Goal: Transaction & Acquisition: Purchase product/service

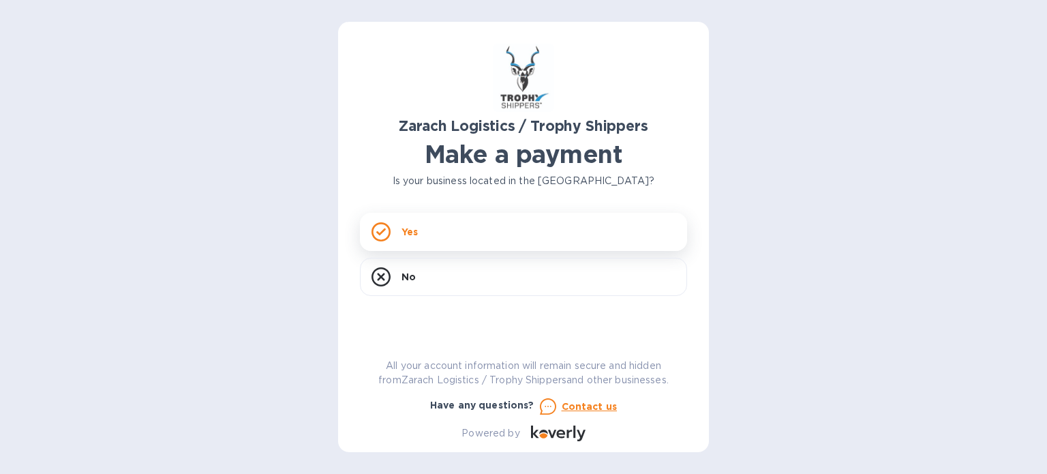
click at [444, 232] on div "Yes" at bounding box center [523, 232] width 327 height 38
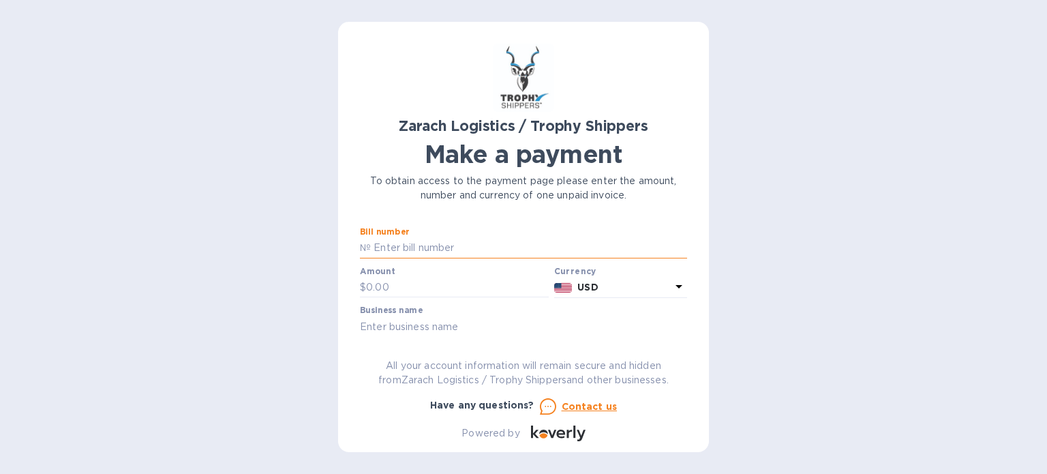
paste input "B00172222"
type input "B00172222"
click at [446, 290] on input "text" at bounding box center [457, 287] width 183 height 20
type input "600"
click at [448, 323] on input "text" at bounding box center [523, 326] width 327 height 20
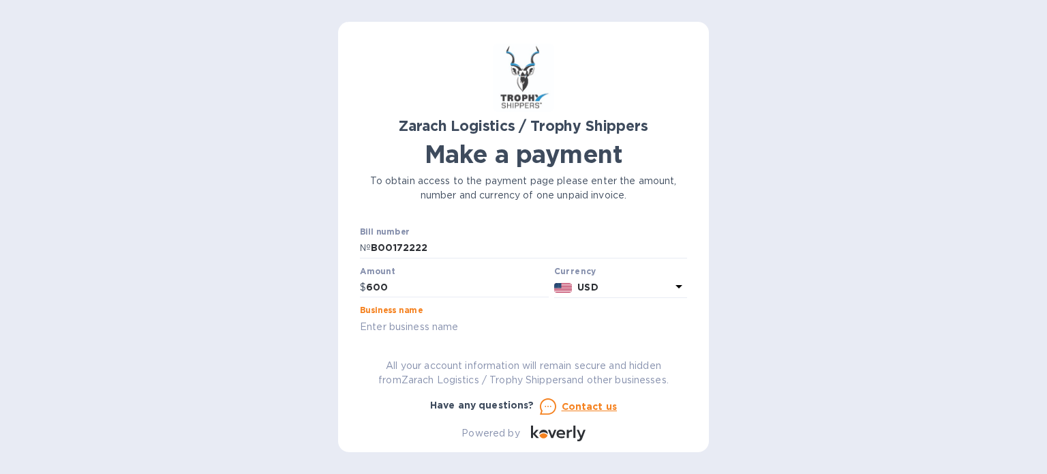
type input "Z"
type input "A&M Enterprises of Dallas, LLC"
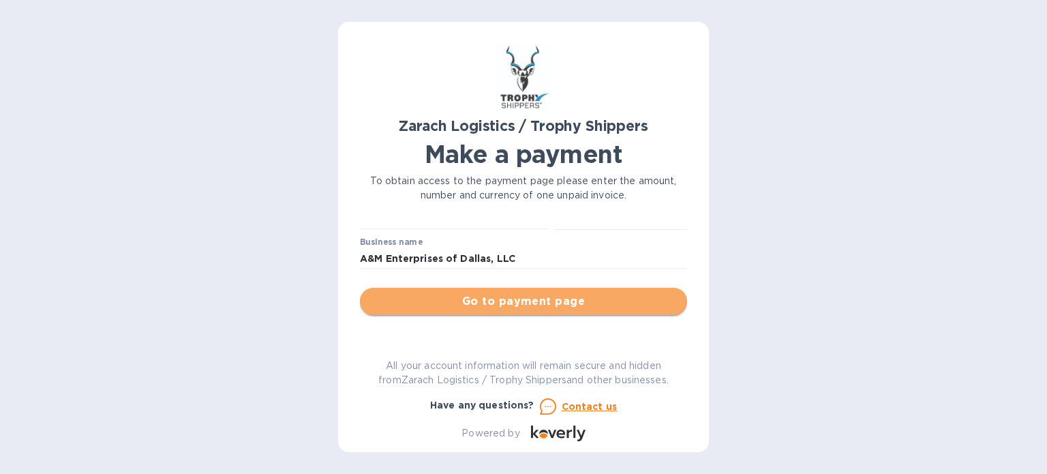
click at [586, 306] on span "Go to payment page" at bounding box center [523, 301] width 305 height 16
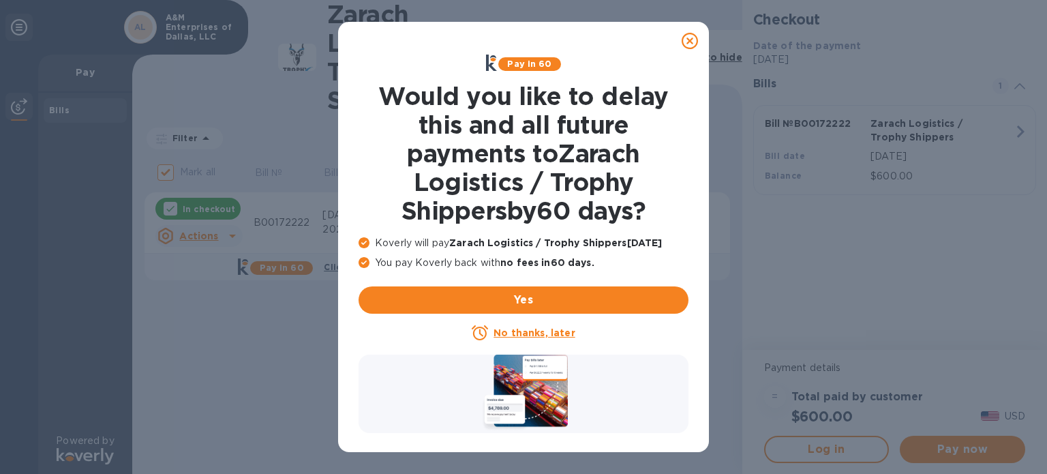
click at [547, 334] on u "No thanks, later" at bounding box center [533, 332] width 81 height 11
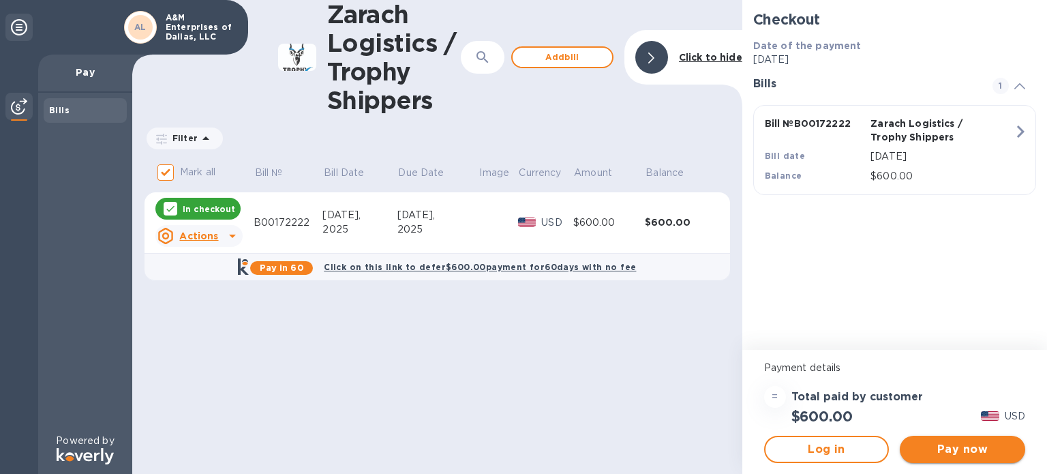
click at [979, 455] on span "Pay now" at bounding box center [962, 449] width 104 height 16
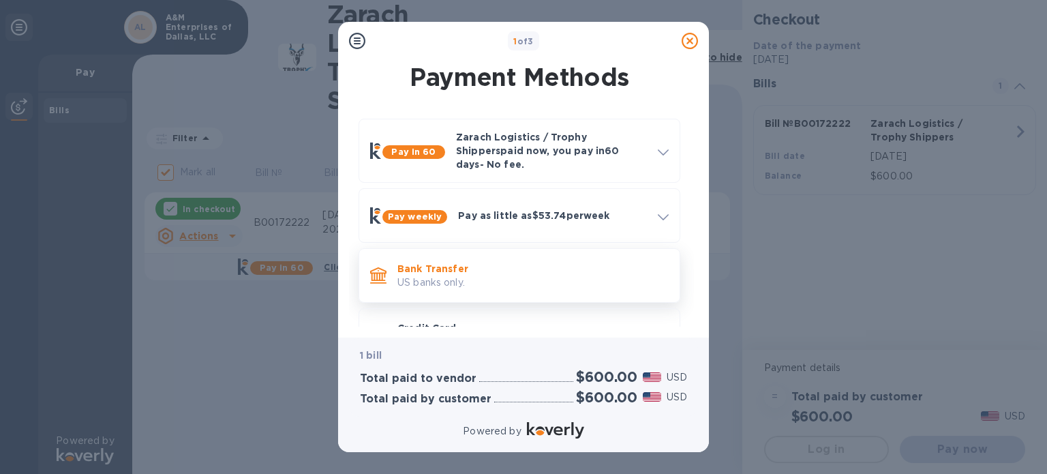
scroll to position [46, 0]
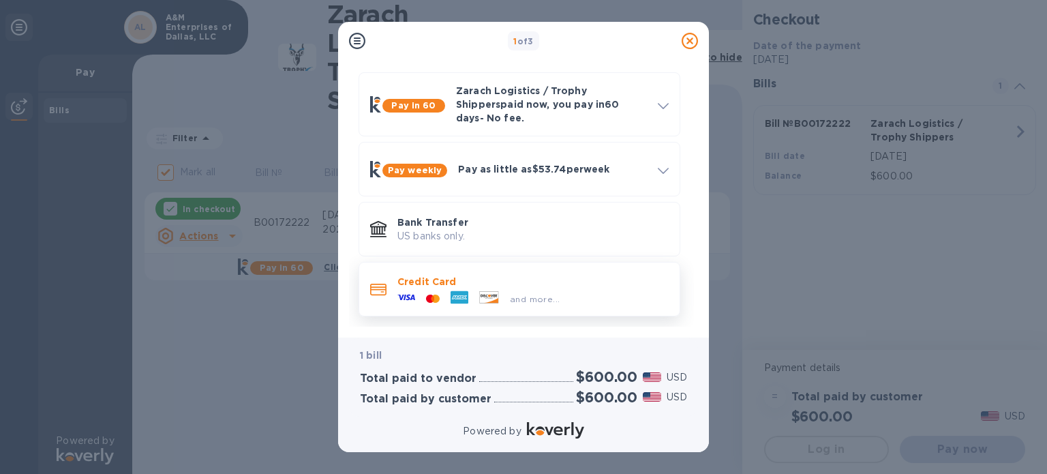
click at [476, 291] on div at bounding box center [489, 298] width 31 height 15
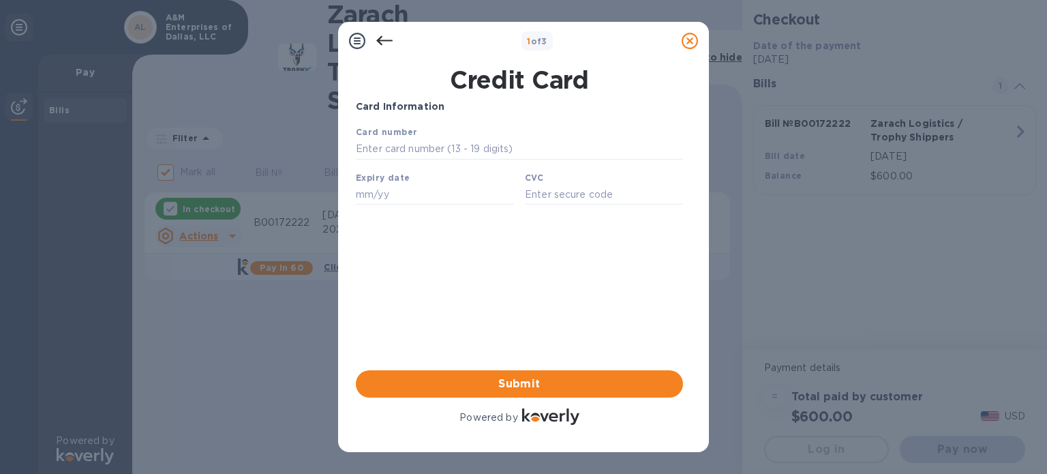
scroll to position [0, 0]
click at [431, 154] on input "text" at bounding box center [519, 149] width 327 height 20
type input "[CREDIT_CARD_NUMBER]"
click at [382, 198] on input "text" at bounding box center [435, 194] width 158 height 20
type input "09/29"
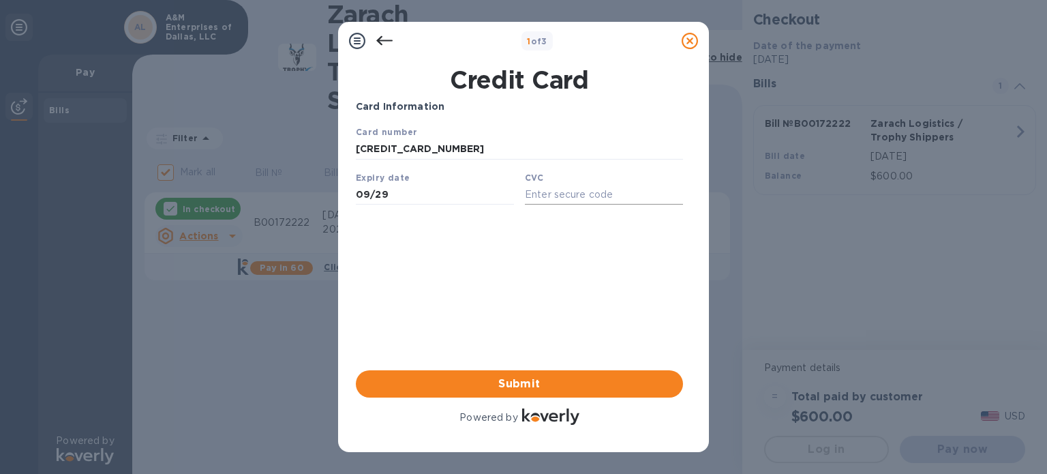
click at [549, 196] on input "text" at bounding box center [604, 194] width 158 height 20
type input "978"
click at [507, 386] on span "Submit" at bounding box center [519, 383] width 305 height 16
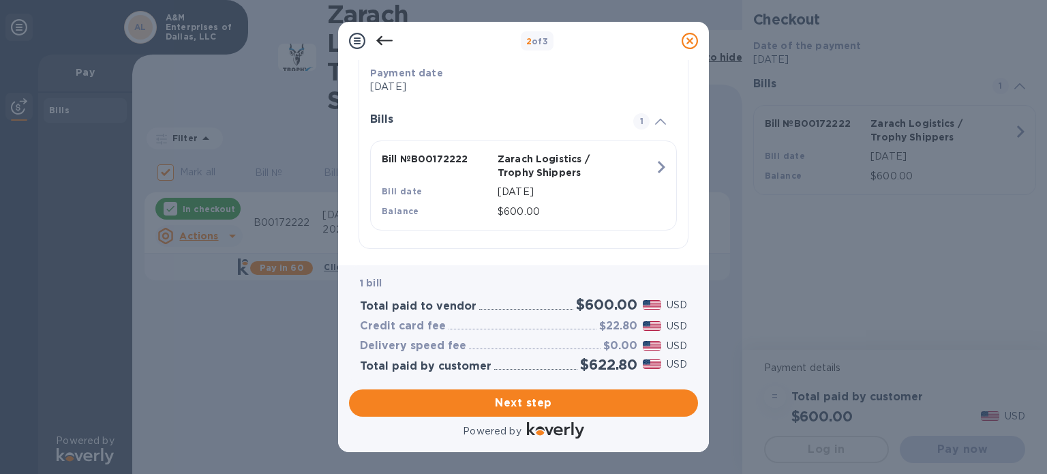
scroll to position [283, 0]
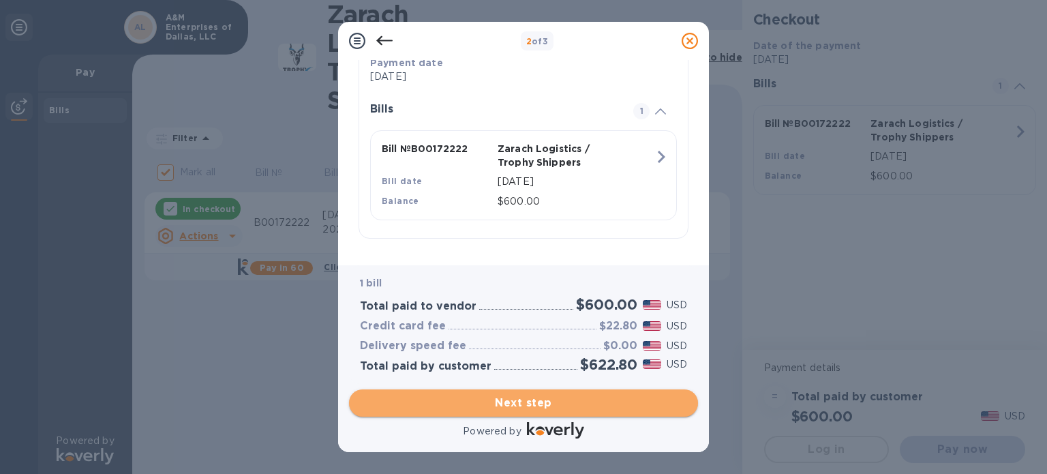
click at [536, 404] on span "Next step" at bounding box center [523, 403] width 327 height 16
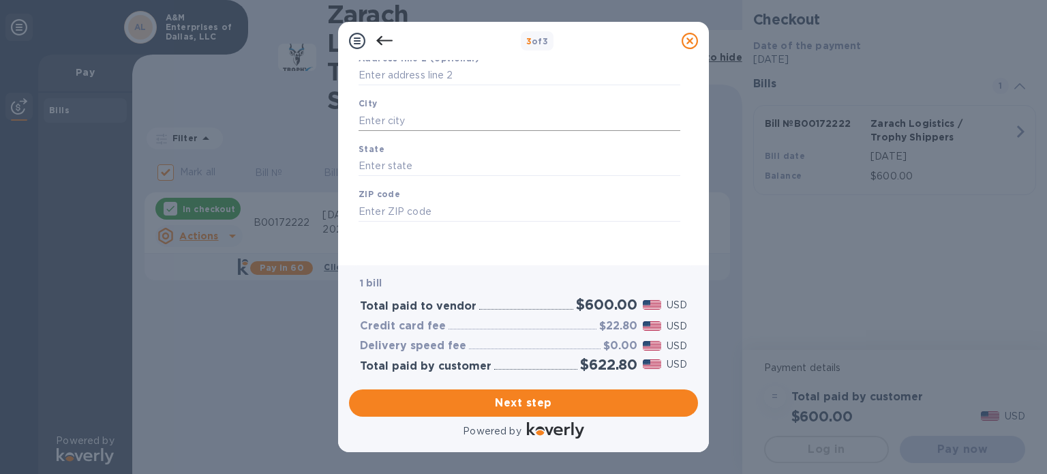
scroll to position [0, 0]
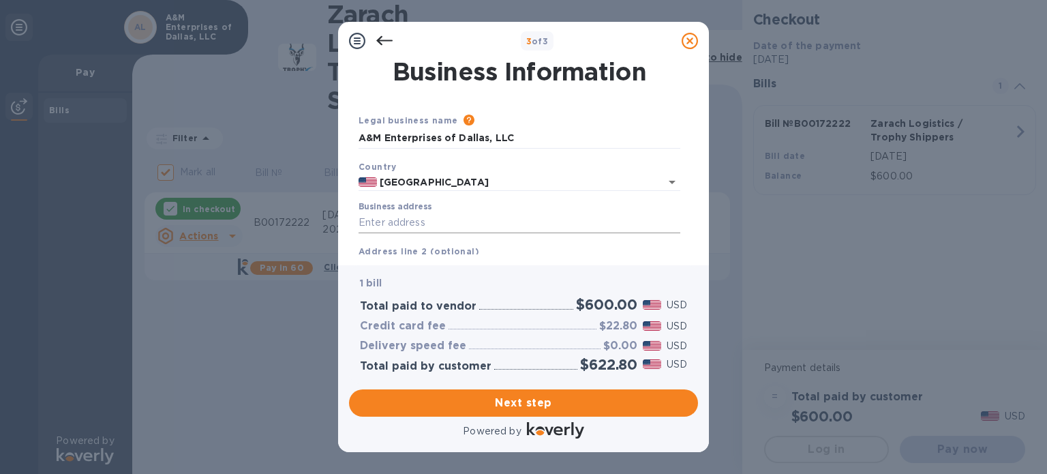
click at [433, 224] on input "Business address" at bounding box center [519, 223] width 322 height 20
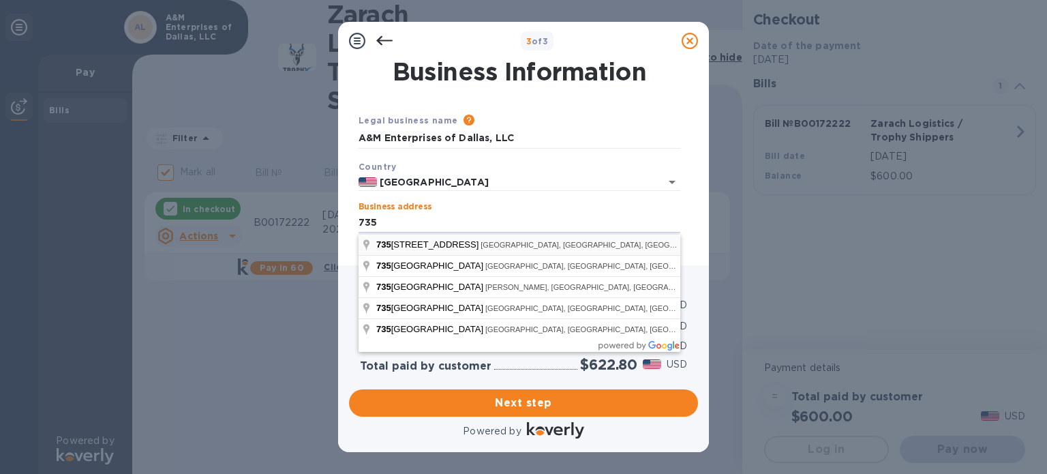
type input "[STREET_ADDRESS]"
type input "[GEOGRAPHIC_DATA]"
type input "WI"
type input "54733"
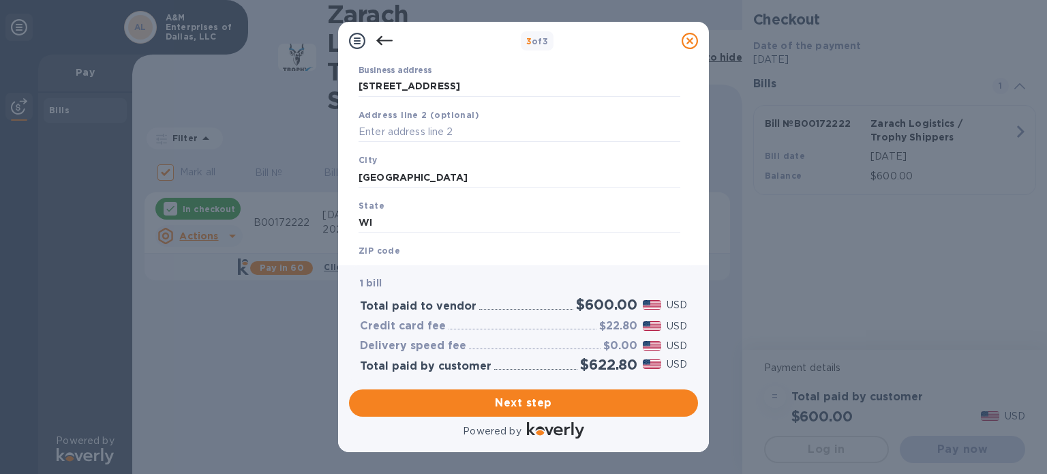
scroll to position [194, 0]
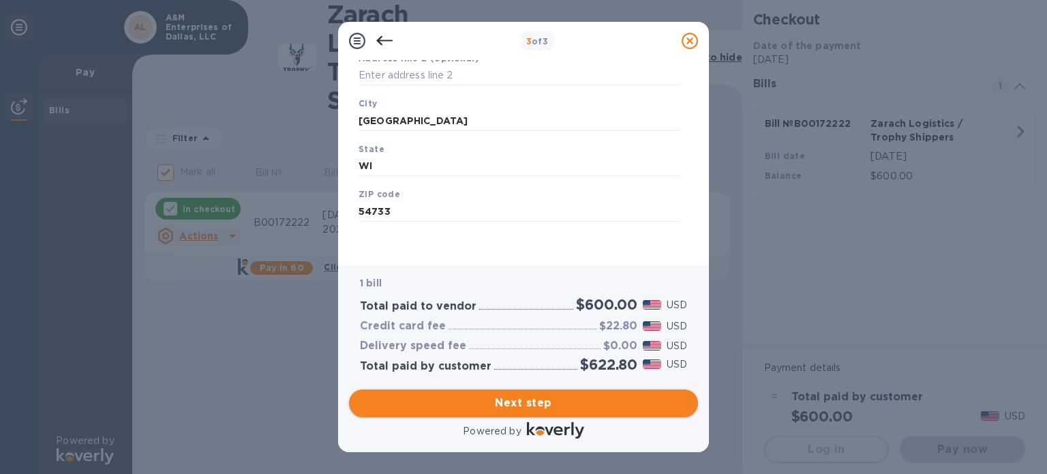
click at [548, 403] on span "Next step" at bounding box center [523, 403] width 327 height 16
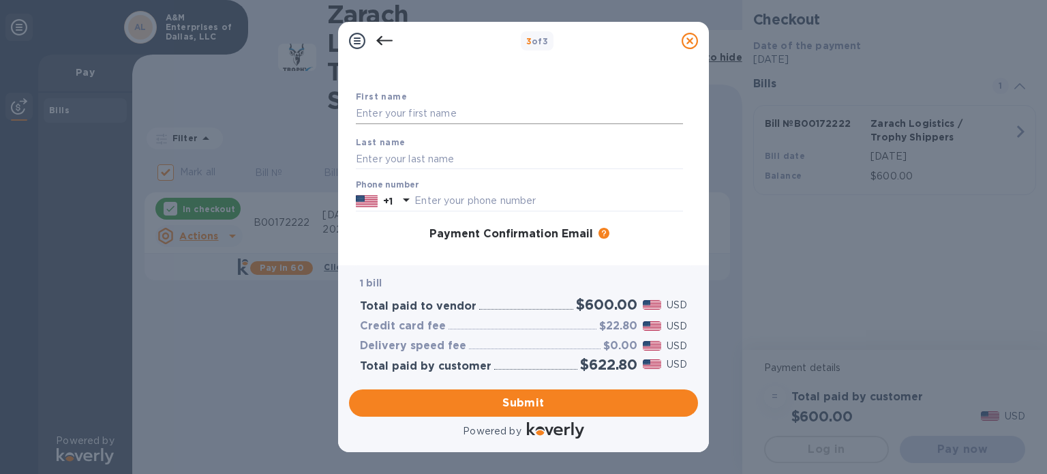
scroll to position [0, 0]
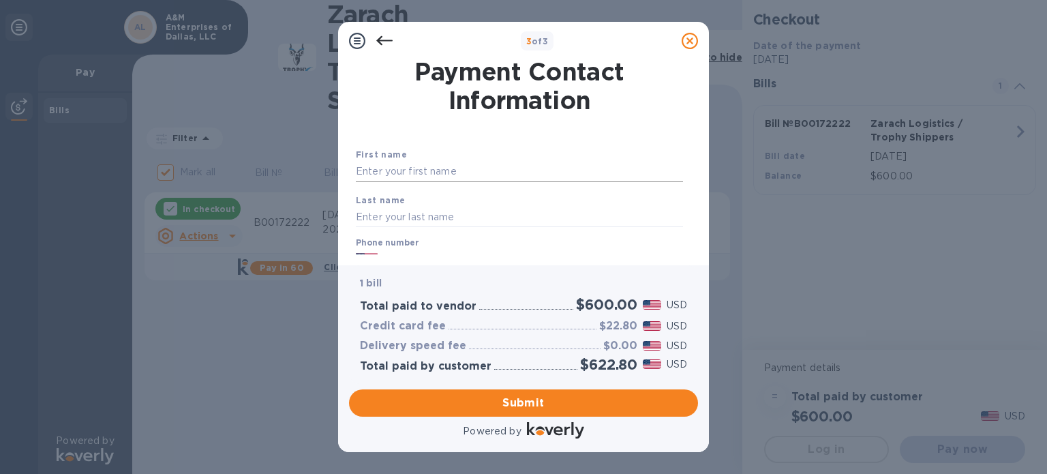
click at [423, 174] on input "text" at bounding box center [519, 172] width 327 height 20
type input "[PERSON_NAME]"
type input "7154181737"
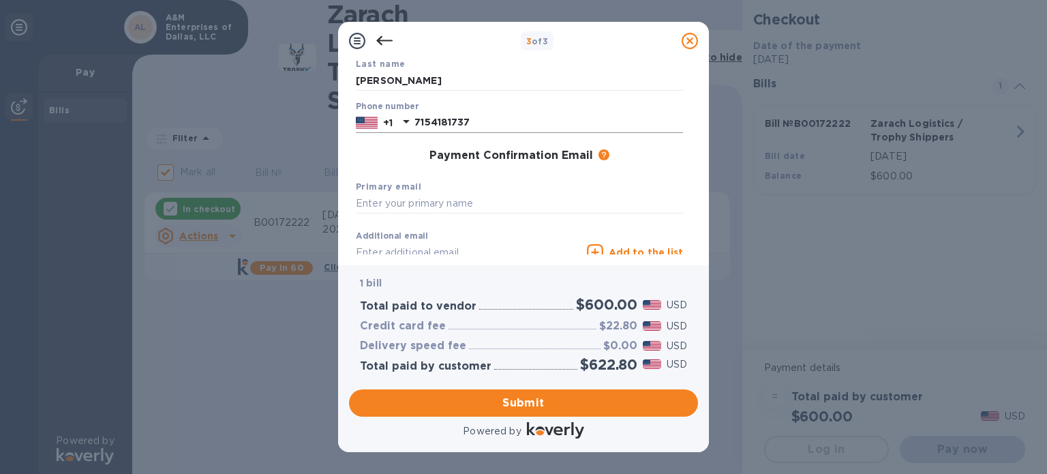
scroll to position [204, 0]
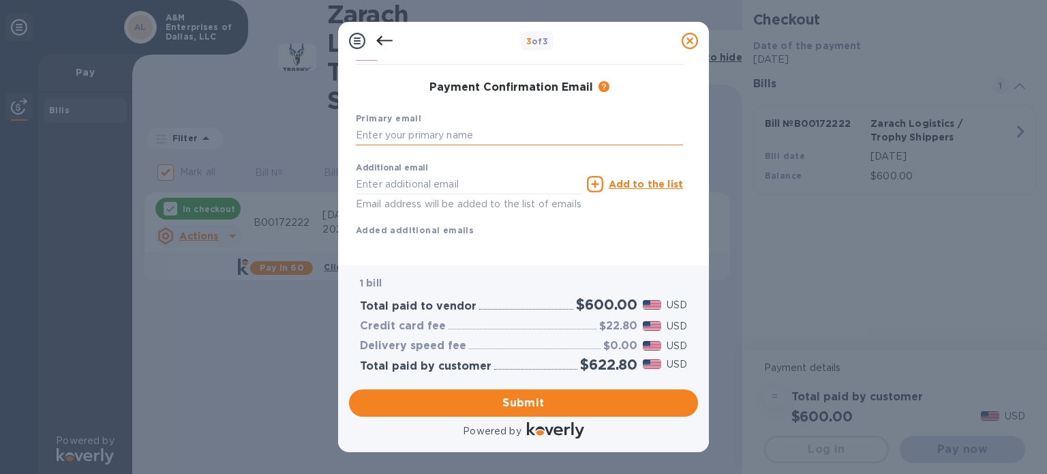
click at [442, 138] on input "text" at bounding box center [519, 135] width 327 height 20
type input "[EMAIL_ADDRESS][DOMAIN_NAME]"
click at [472, 185] on input "text" at bounding box center [469, 184] width 226 height 20
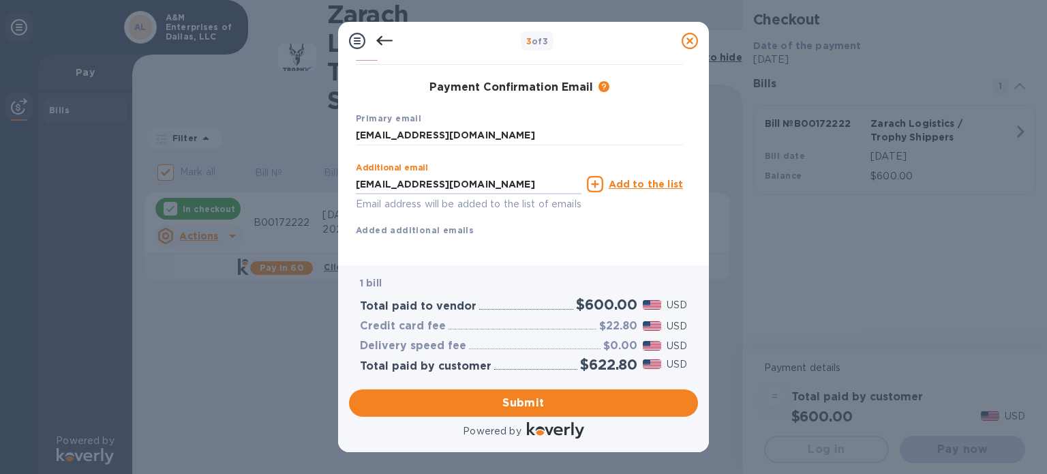
scroll to position [226, 0]
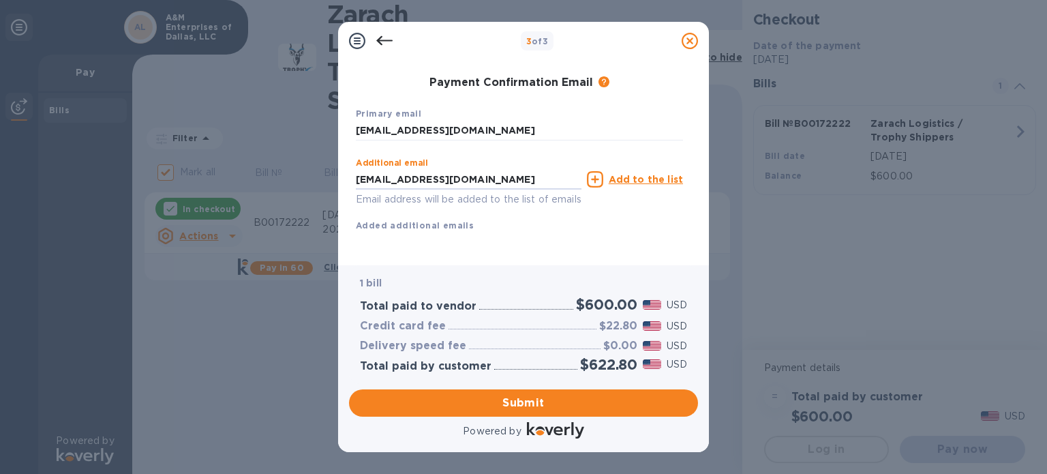
type input "[EMAIL_ADDRESS][DOMAIN_NAME]"
click at [632, 174] on u "Add to the list" at bounding box center [646, 179] width 74 height 11
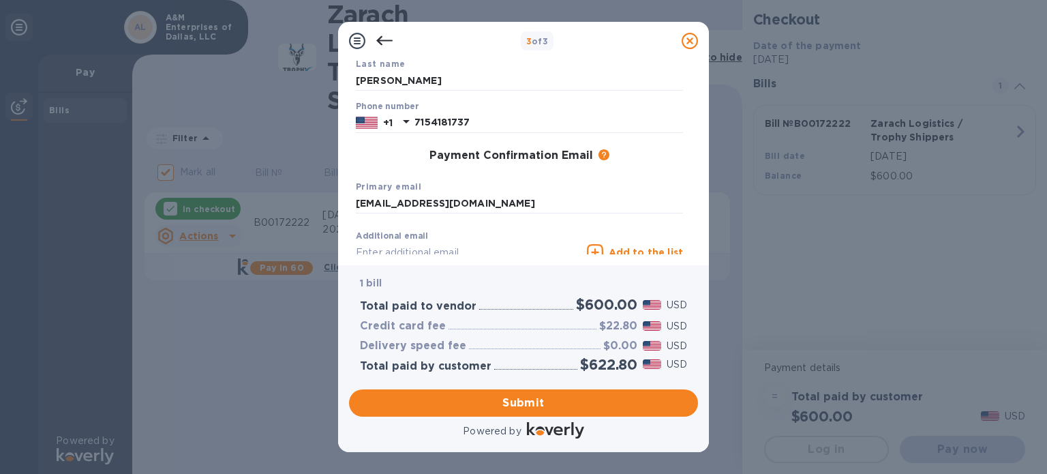
scroll to position [254, 0]
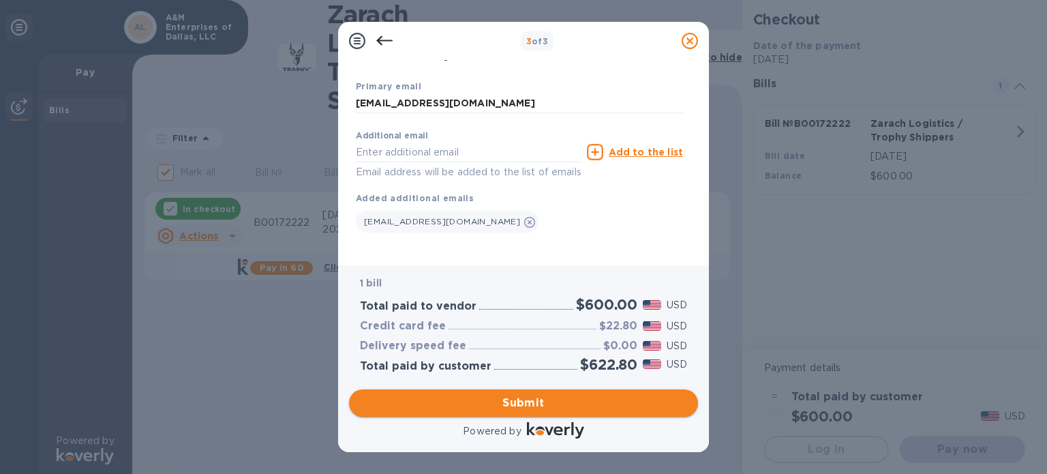
click at [545, 403] on span "Submit" at bounding box center [523, 403] width 327 height 16
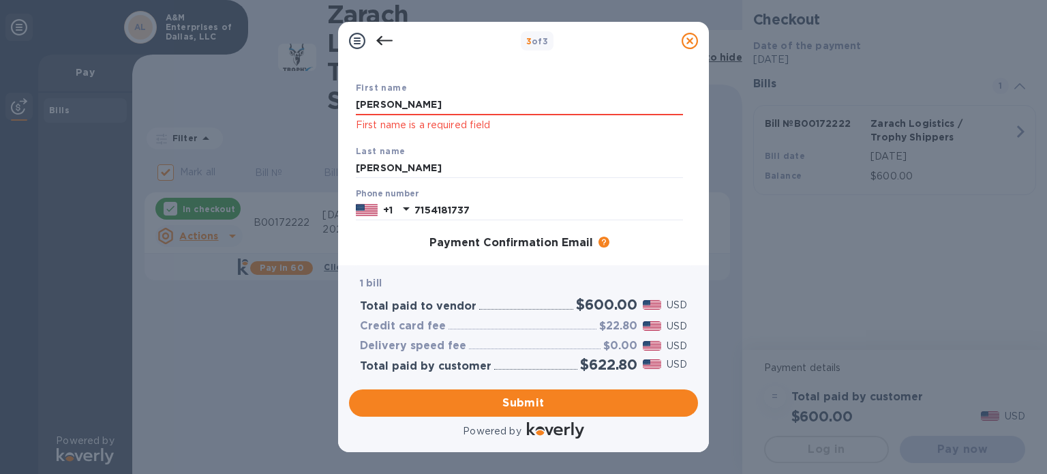
scroll to position [0, 0]
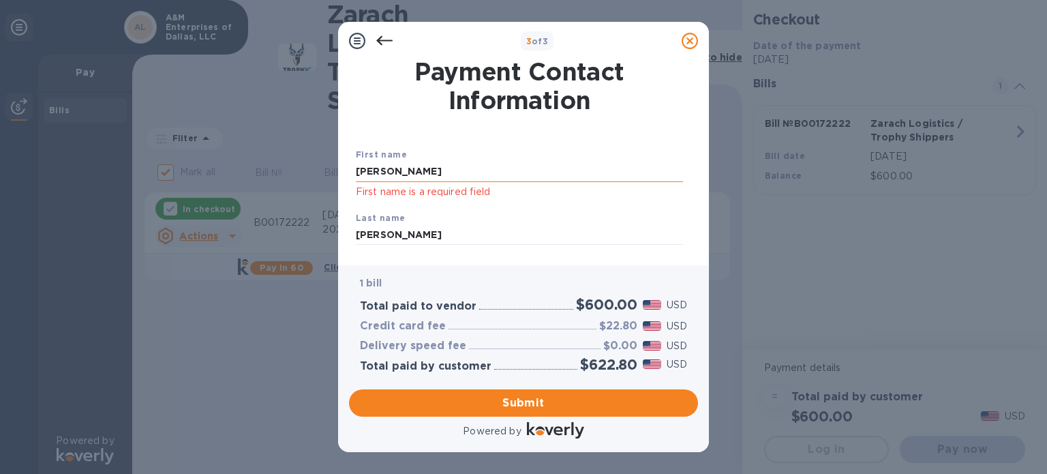
click at [450, 170] on input "[PERSON_NAME]" at bounding box center [519, 172] width 327 height 20
click at [448, 171] on input "[PERSON_NAME]" at bounding box center [519, 172] width 327 height 20
click at [387, 206] on div "Last name [PERSON_NAME]" at bounding box center [519, 228] width 338 height 46
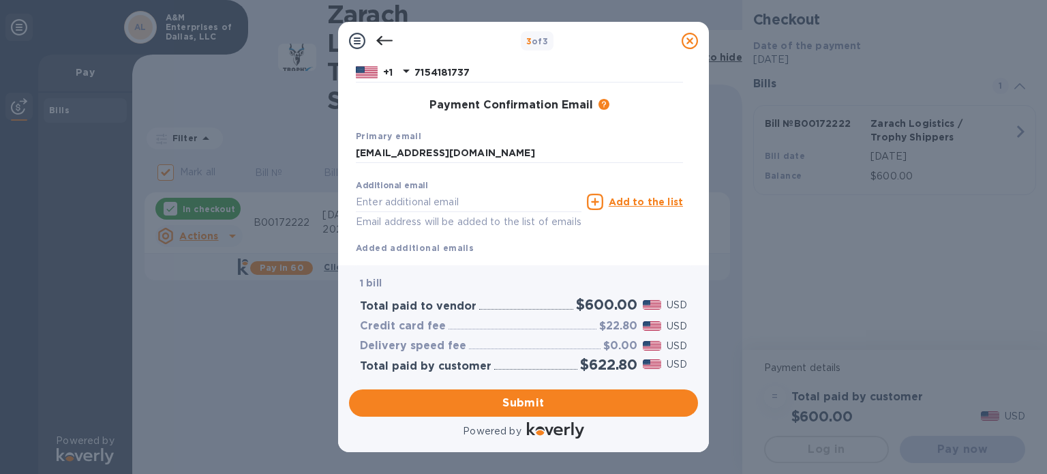
scroll to position [271, 0]
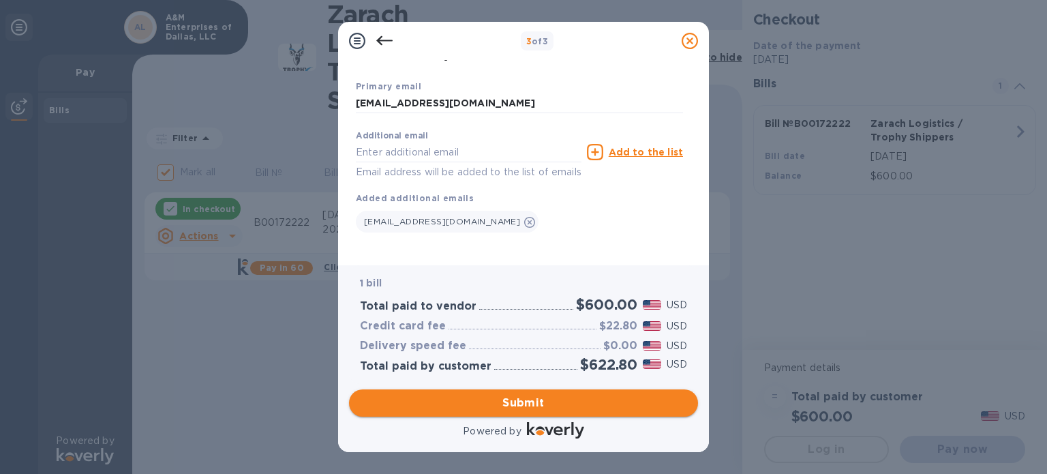
click at [523, 397] on span "Submit" at bounding box center [523, 403] width 327 height 16
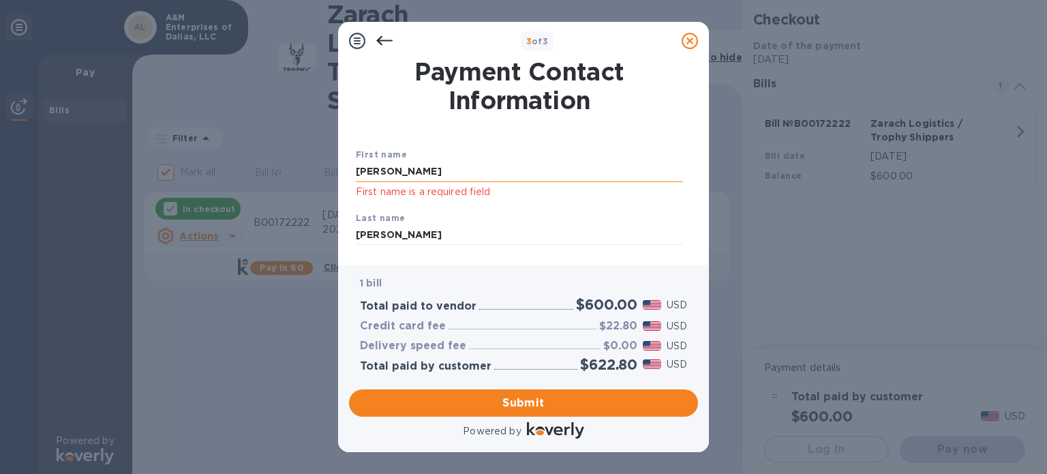
click at [492, 181] on input "[PERSON_NAME]" at bounding box center [519, 172] width 327 height 20
type input "M"
type input "[PERSON_NAME]"
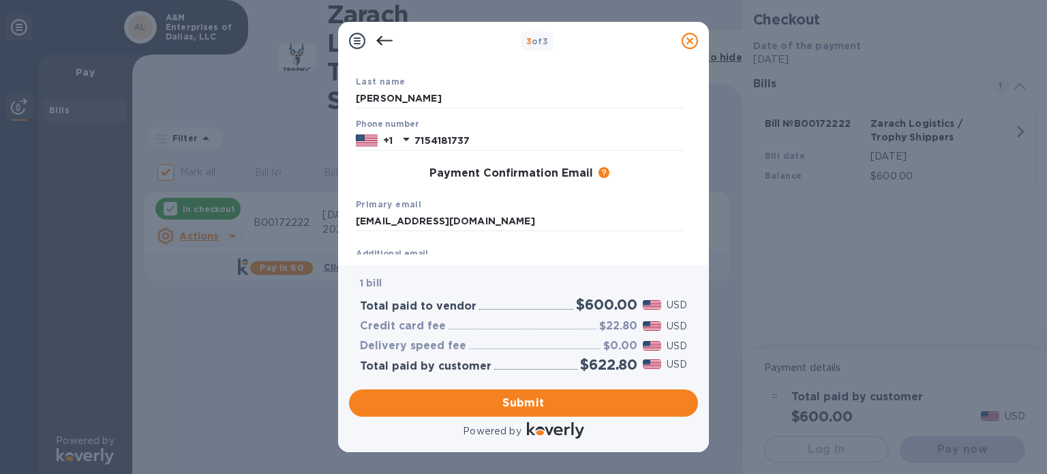
scroll to position [271, 0]
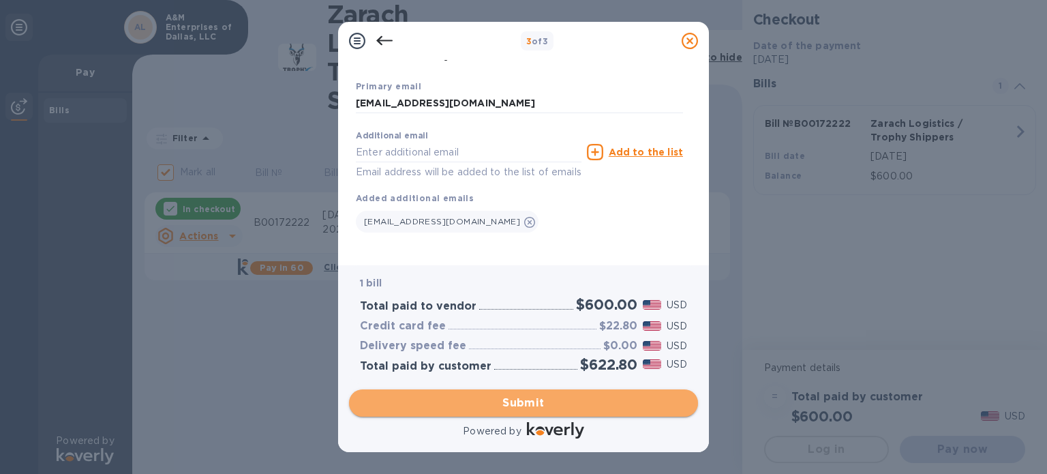
click at [535, 392] on button "Submit" at bounding box center [523, 402] width 349 height 27
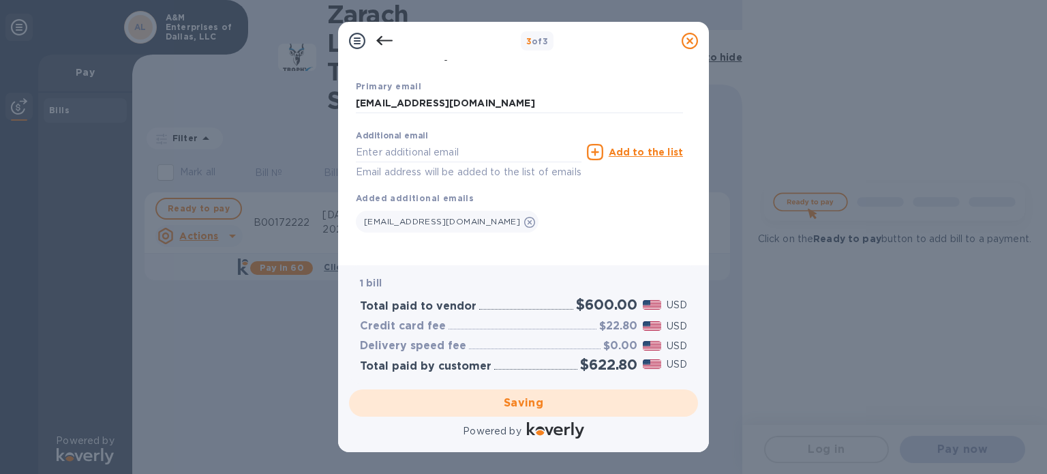
checkbox input "false"
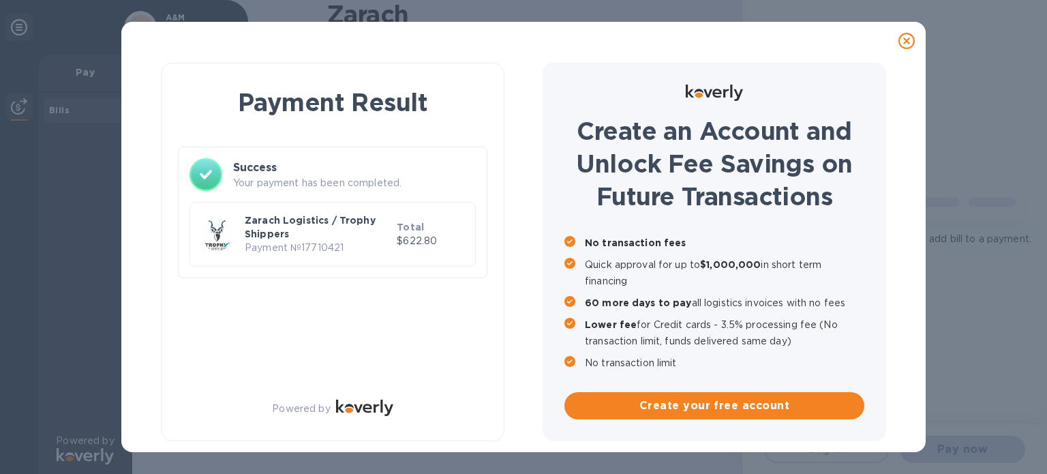
scroll to position [0, 0]
